Goal: Learn about a topic

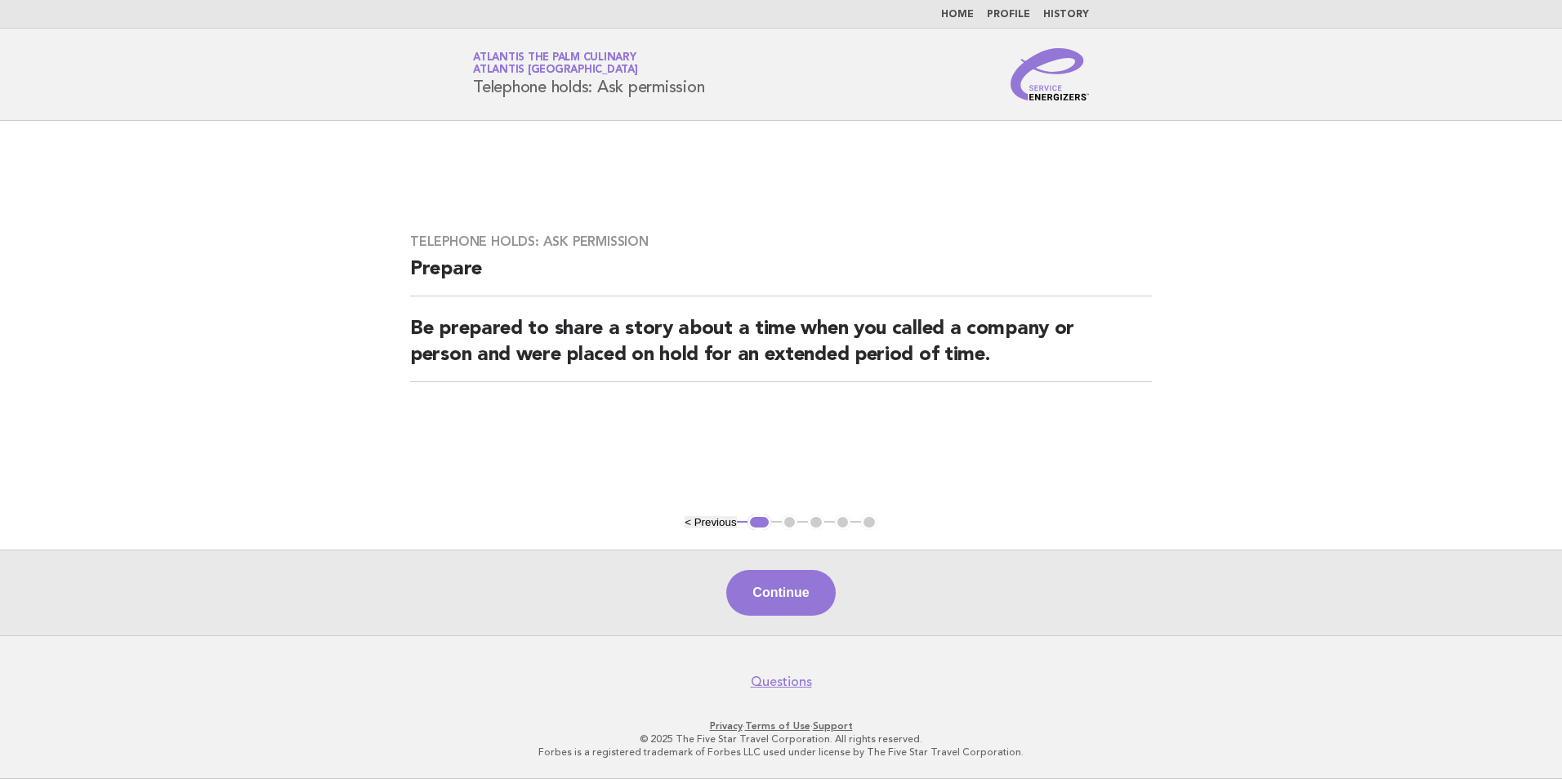
click at [1057, 96] on img at bounding box center [1050, 74] width 78 height 52
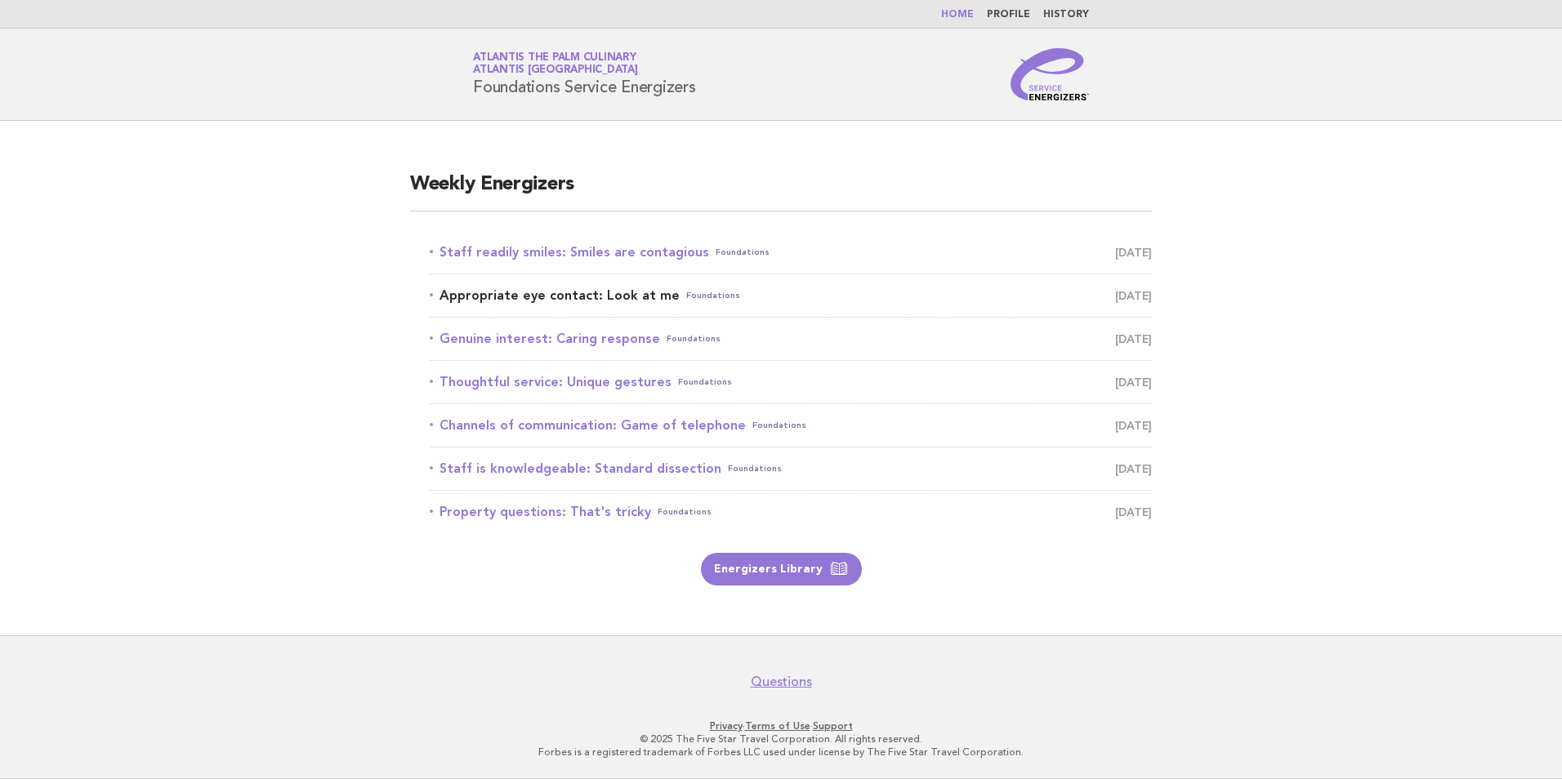
click at [1119, 300] on span "[DATE]" at bounding box center [1133, 295] width 37 height 23
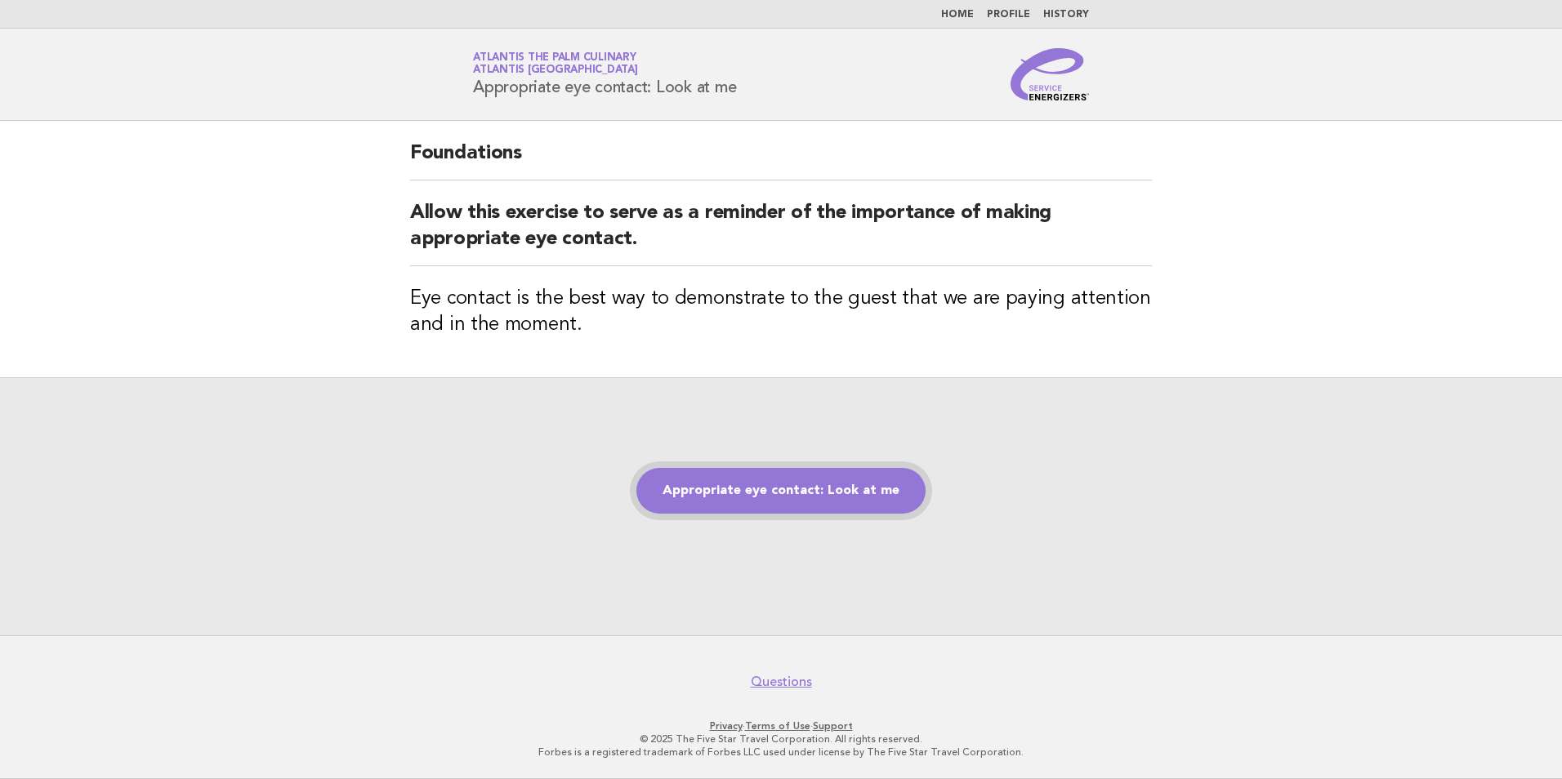
click at [772, 491] on link "Appropriate eye contact: Look at me" at bounding box center [780, 491] width 289 height 46
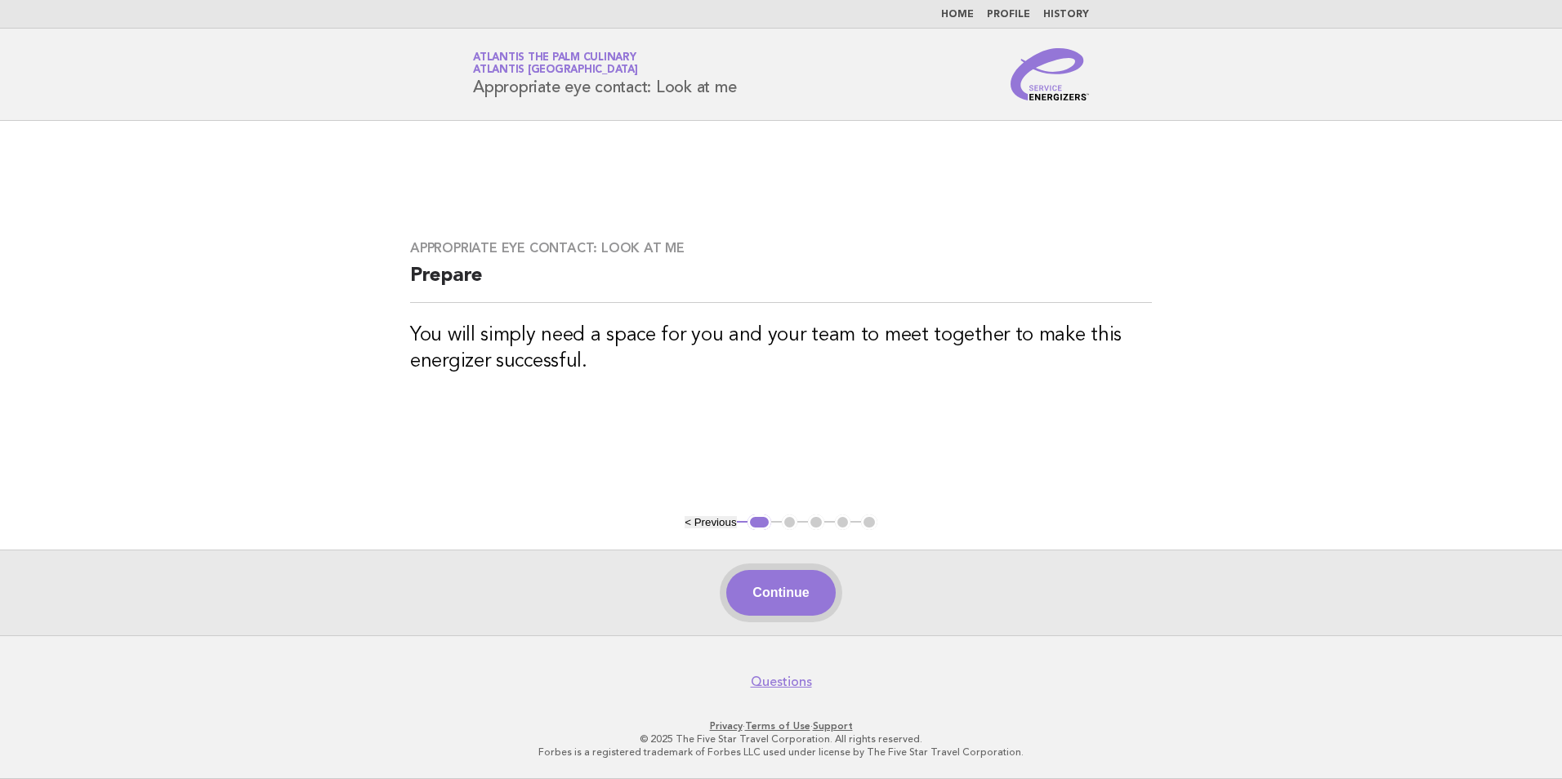
click at [772, 610] on button "Continue" at bounding box center [780, 593] width 109 height 46
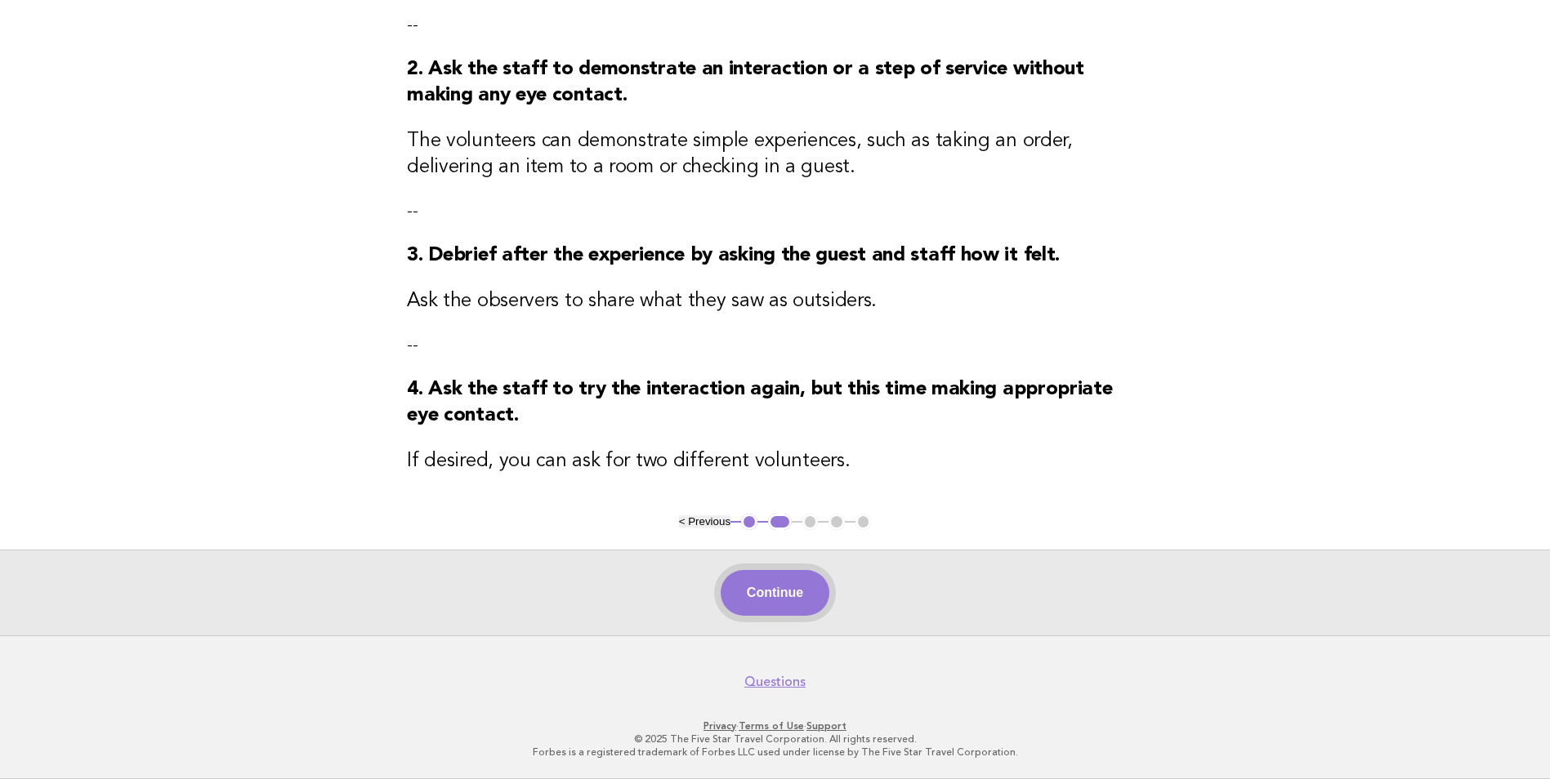
click at [784, 602] on button "Continue" at bounding box center [775, 593] width 109 height 46
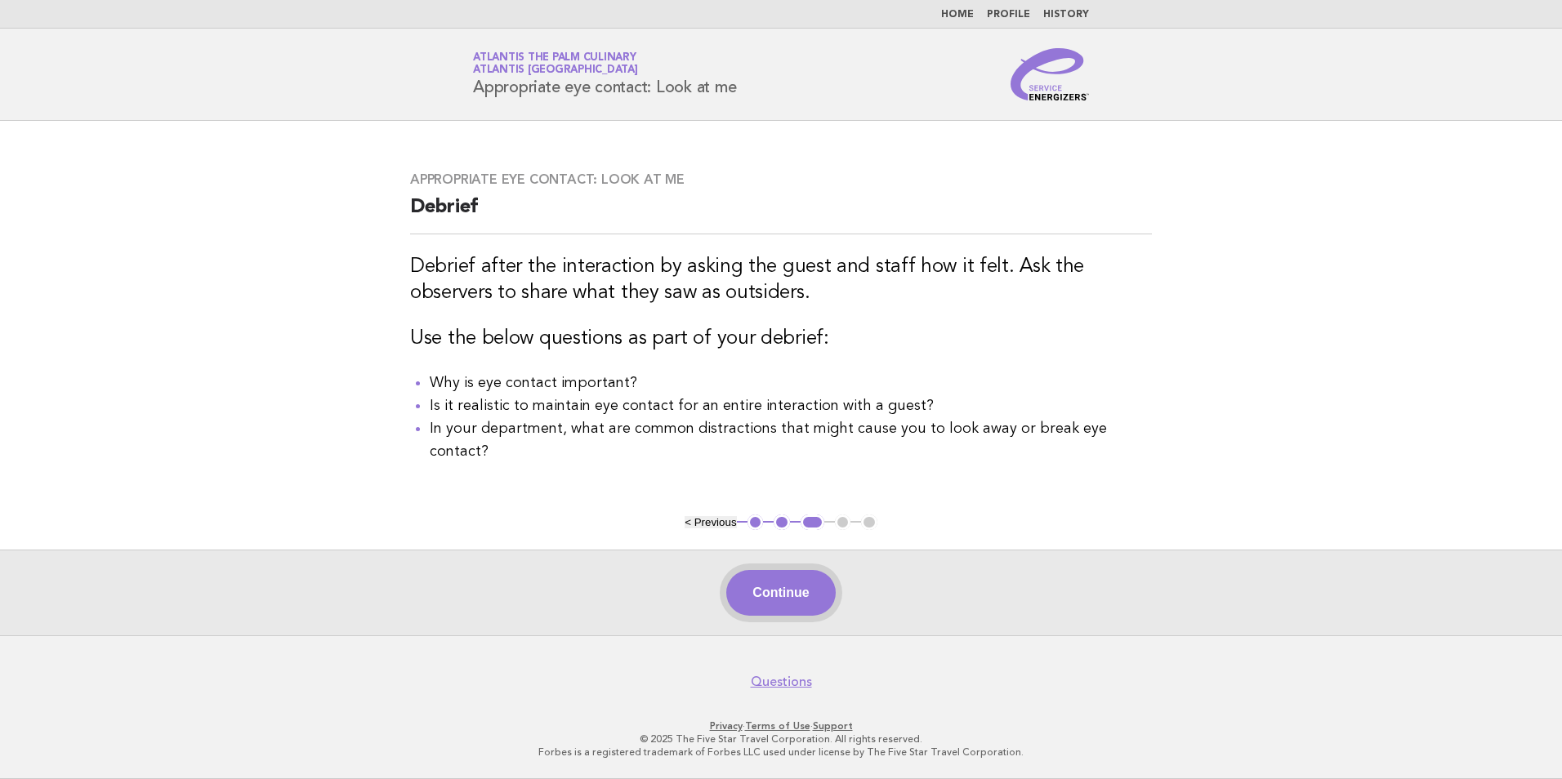
click at [816, 596] on button "Continue" at bounding box center [780, 593] width 109 height 46
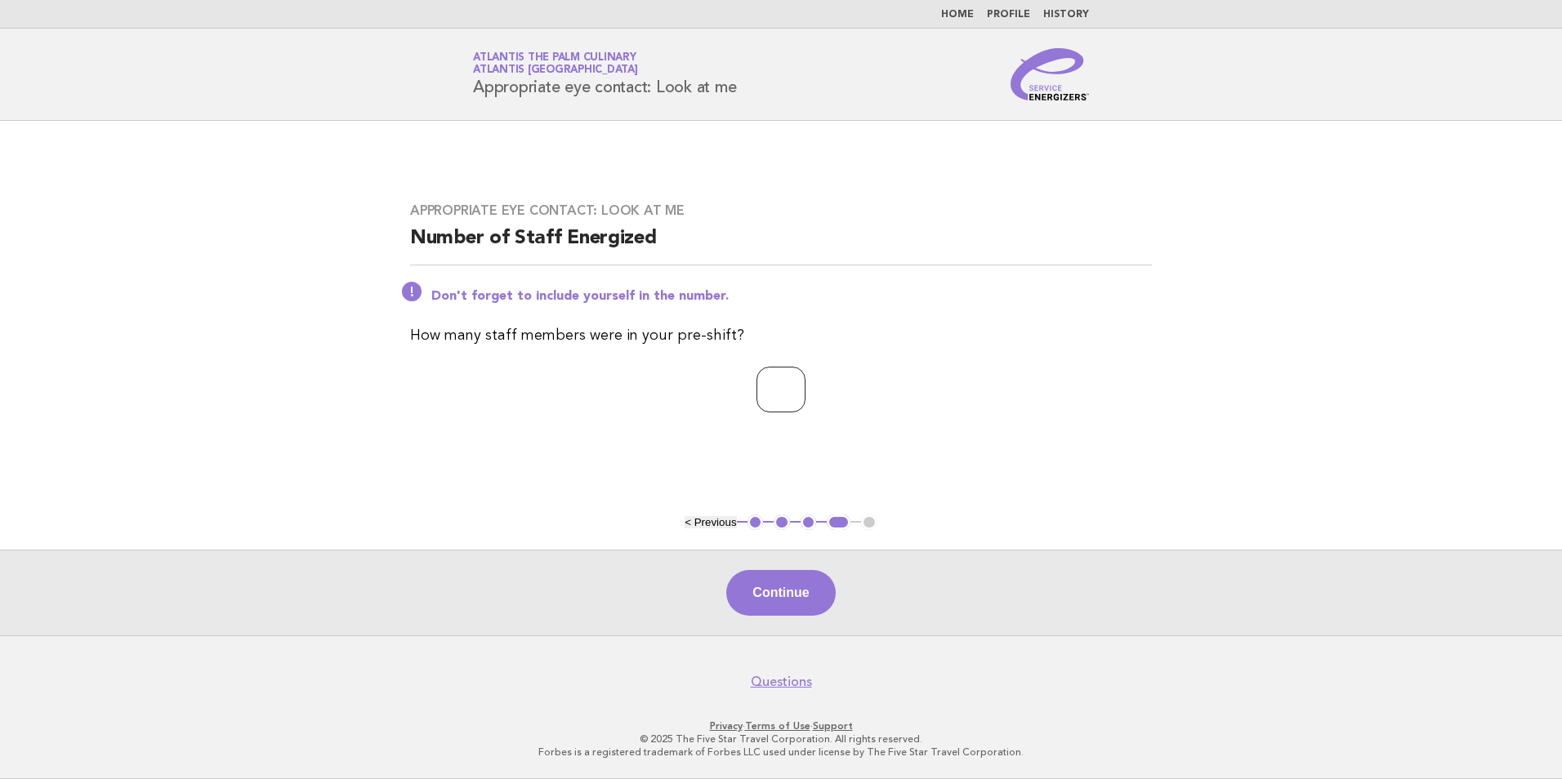
click at [806, 382] on input "*" at bounding box center [781, 390] width 49 height 46
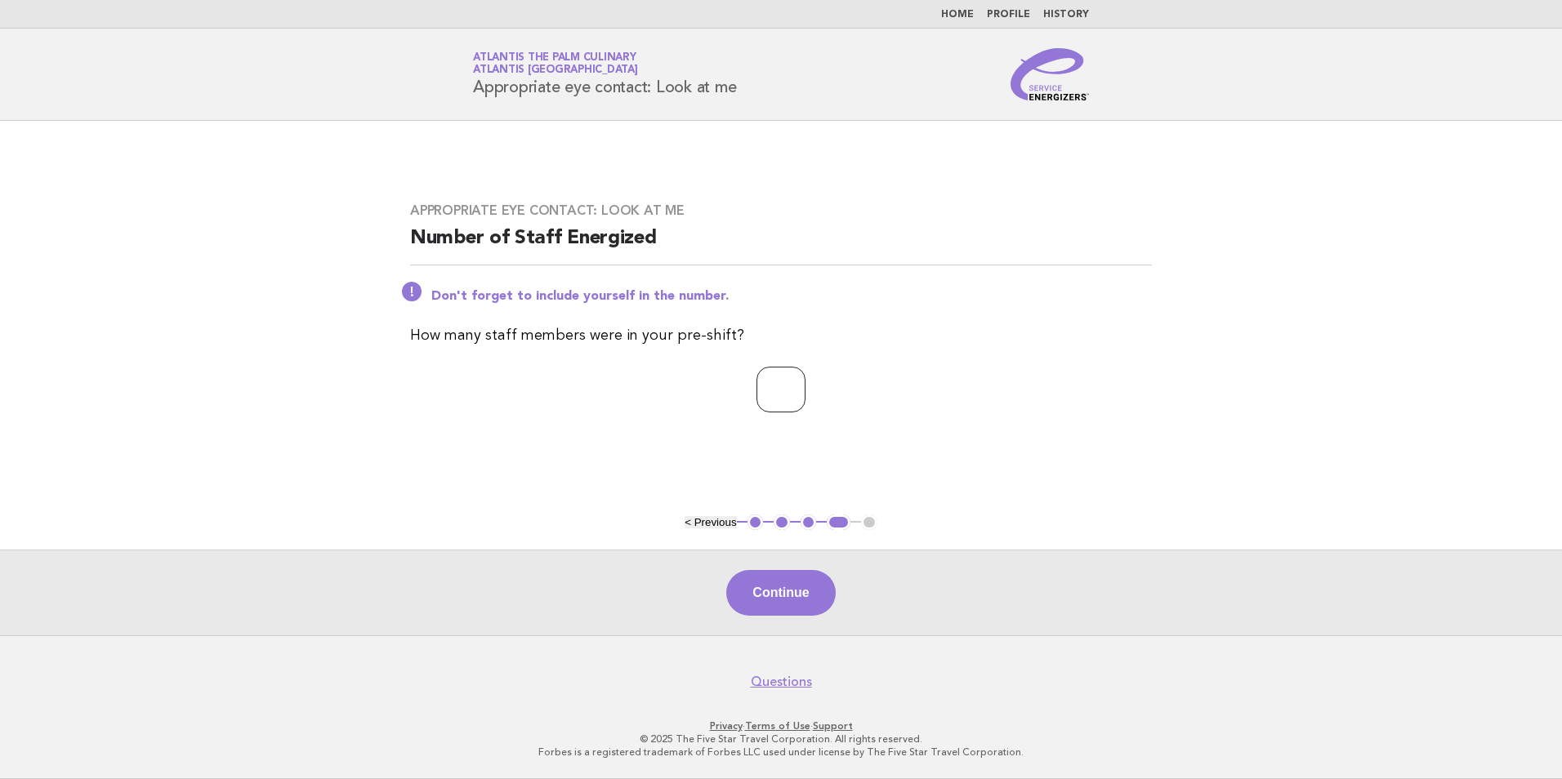
click at [806, 382] on input "*" at bounding box center [781, 390] width 49 height 46
type input "*"
click at [806, 382] on input "*" at bounding box center [781, 390] width 49 height 46
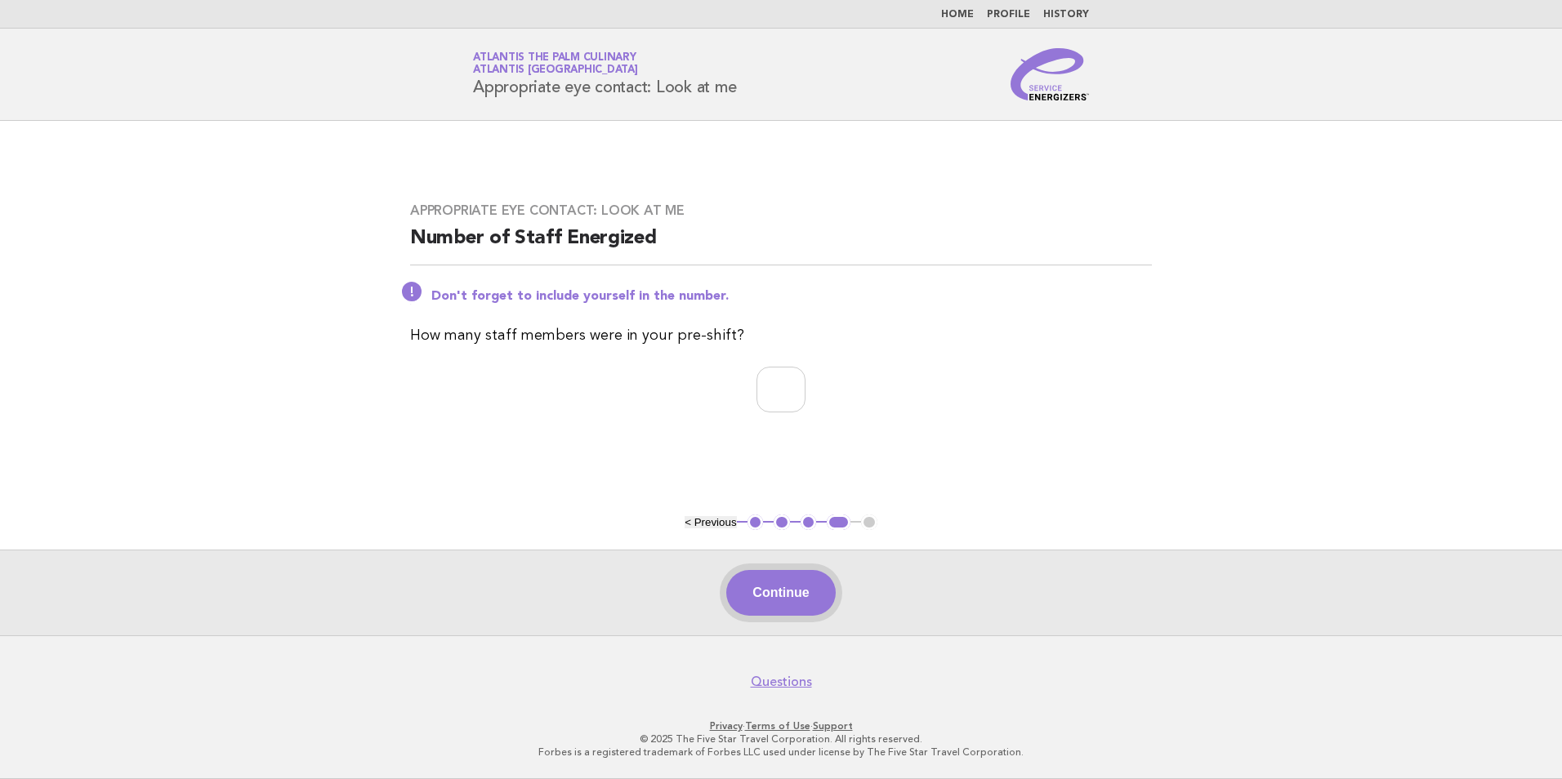
click at [753, 586] on button "Continue" at bounding box center [780, 593] width 109 height 46
